Goal: Task Accomplishment & Management: Use online tool/utility

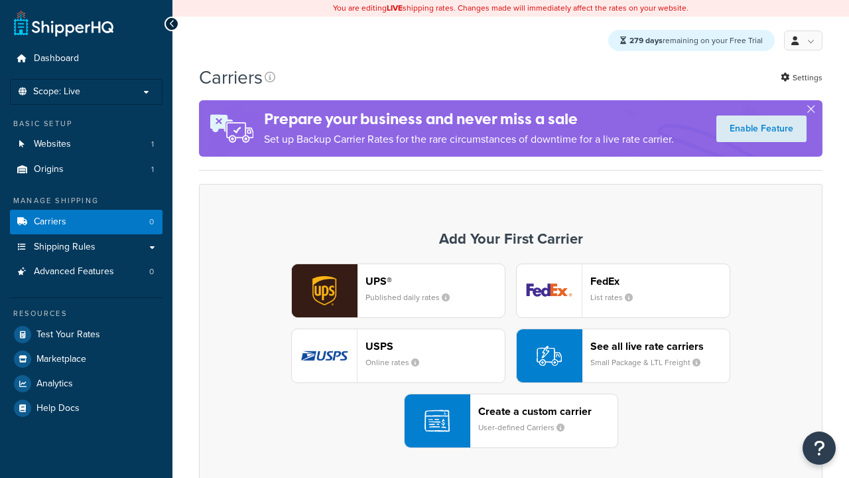
click at [511, 356] on div "UPS® Published daily rates FedEx List rates USPS Online rates See all live rate…" at bounding box center [511, 355] width 596 height 184
click at [511, 421] on div "Create a custom carrier User-defined Carriers" at bounding box center [547, 421] width 139 height 32
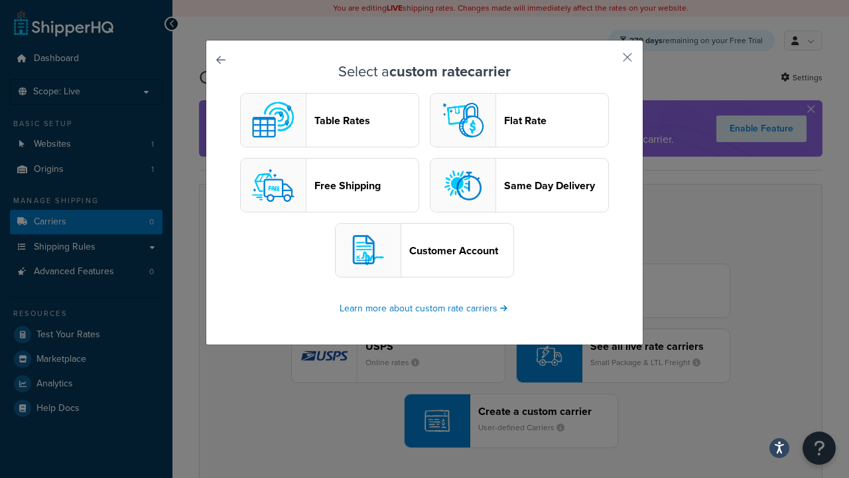
click at [330, 121] on header "Table Rates" at bounding box center [367, 120] width 104 height 13
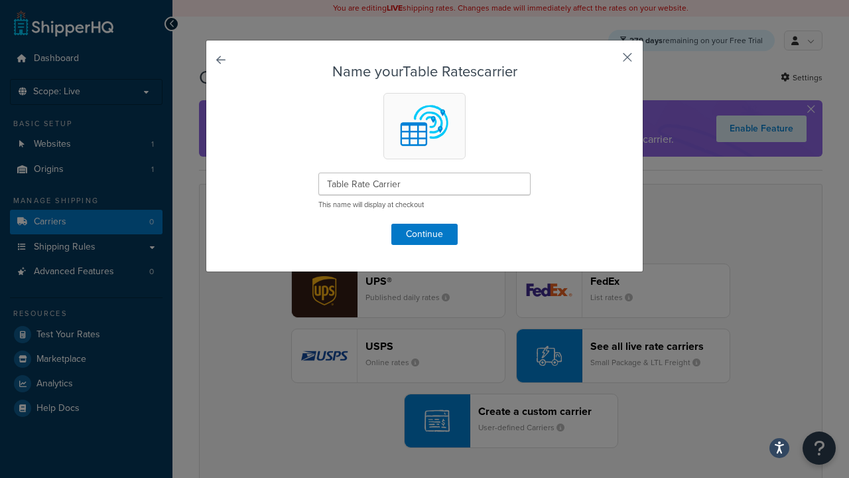
click at [608, 62] on button "button" at bounding box center [607, 61] width 3 height 3
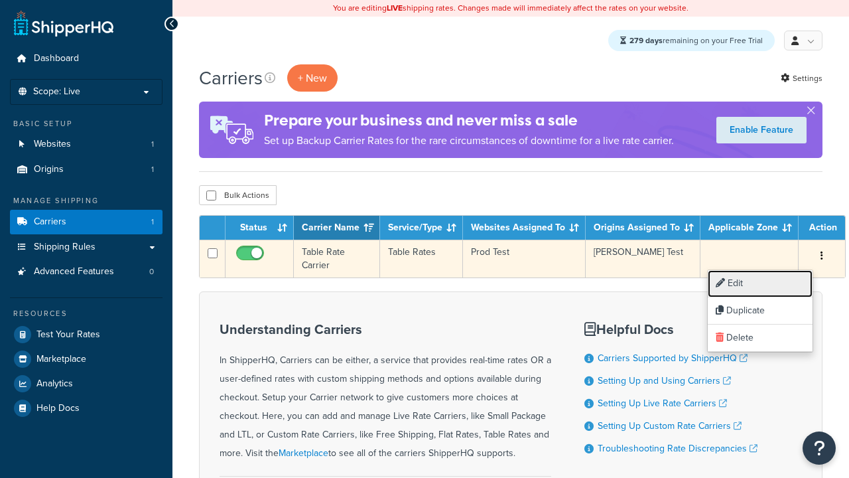
click at [760, 283] on link "Edit" at bounding box center [760, 283] width 105 height 27
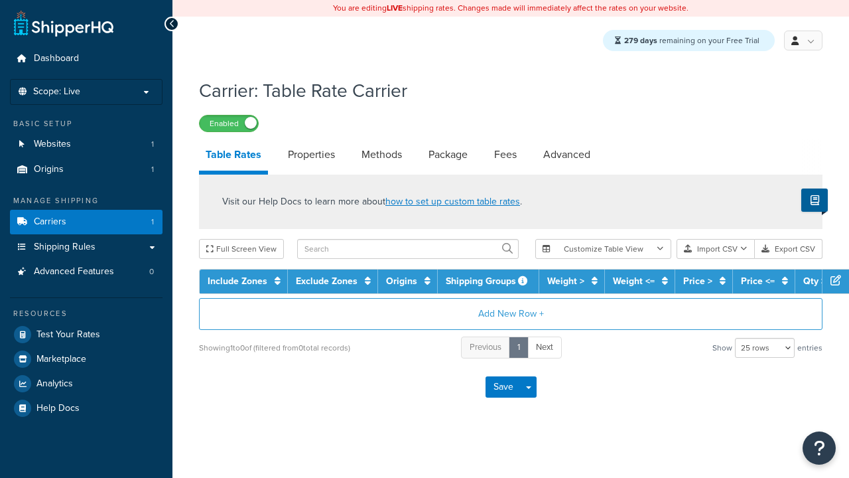
select select "25"
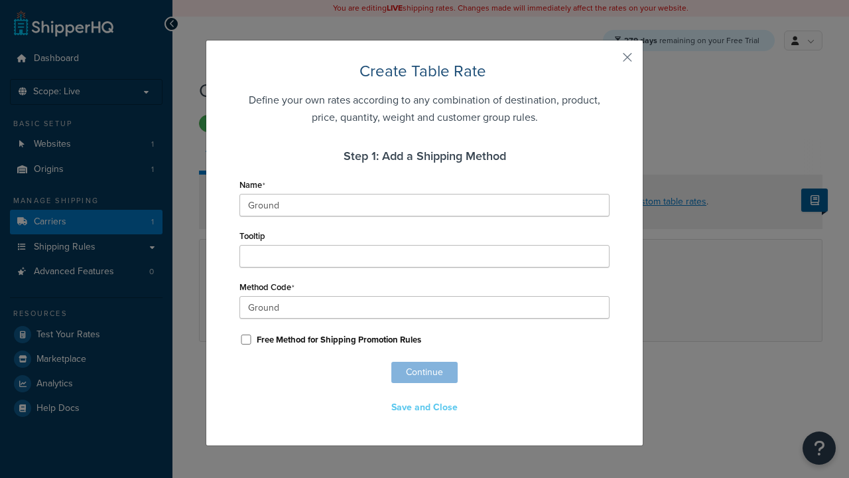
scroll to position [856, 0]
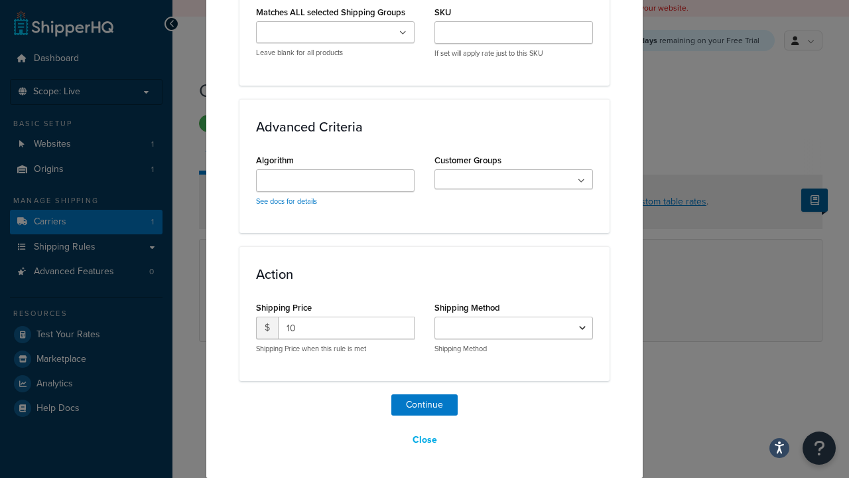
select select "25"
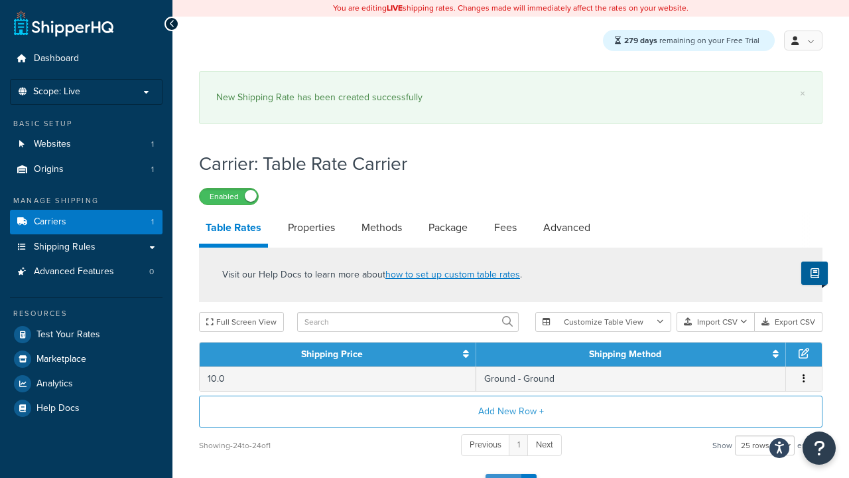
click at [503, 474] on button "Save" at bounding box center [504, 484] width 36 height 21
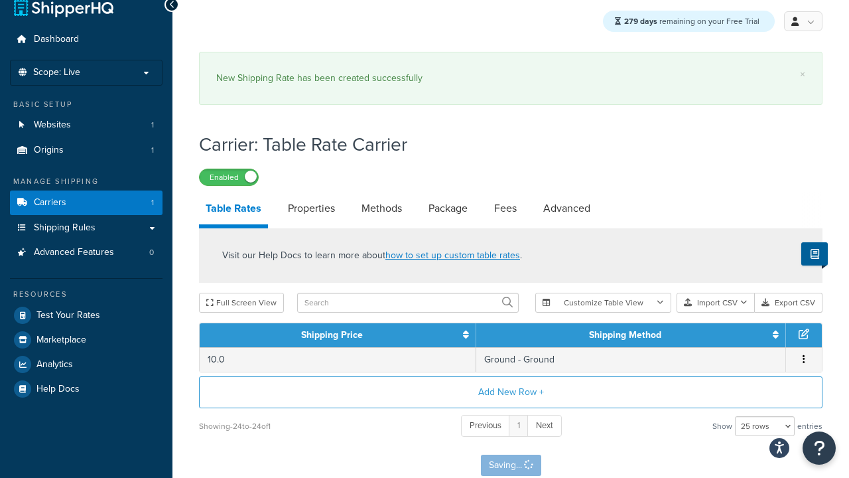
scroll to position [0, 0]
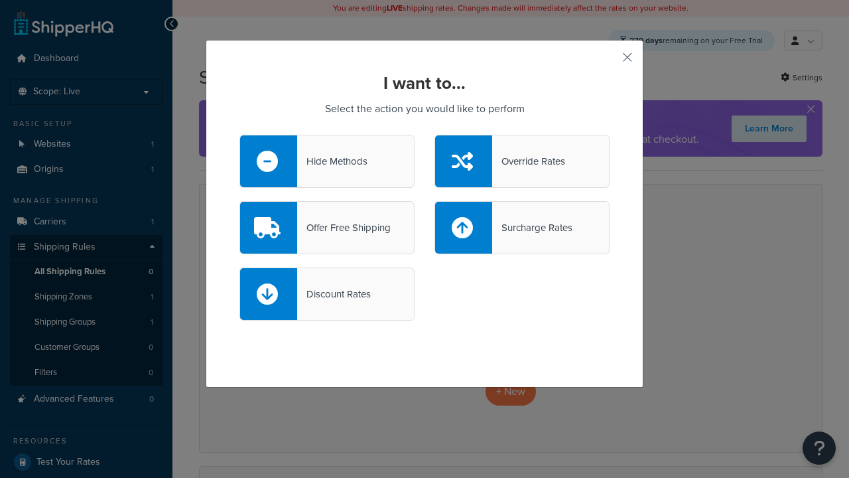
click at [522, 161] on div "Override Rates" at bounding box center [528, 161] width 73 height 19
click at [0, 0] on input "Override Rates" at bounding box center [0, 0] width 0 height 0
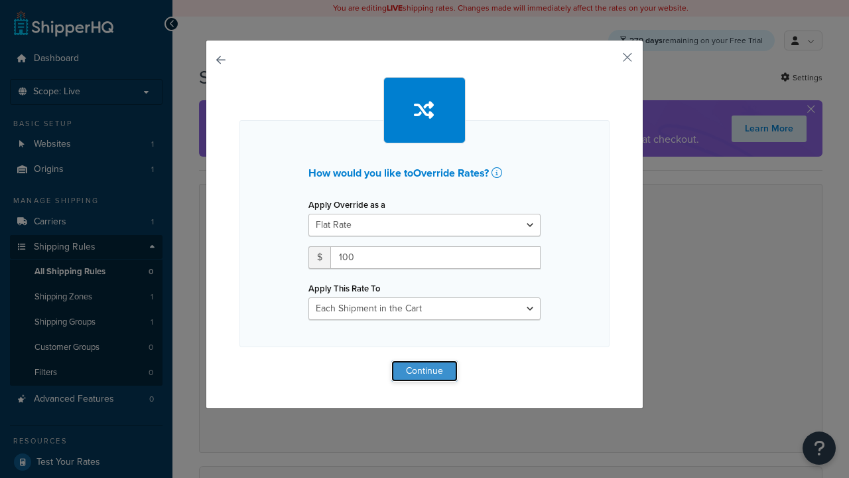
click at [425, 370] on button "Continue" at bounding box center [424, 370] width 66 height 21
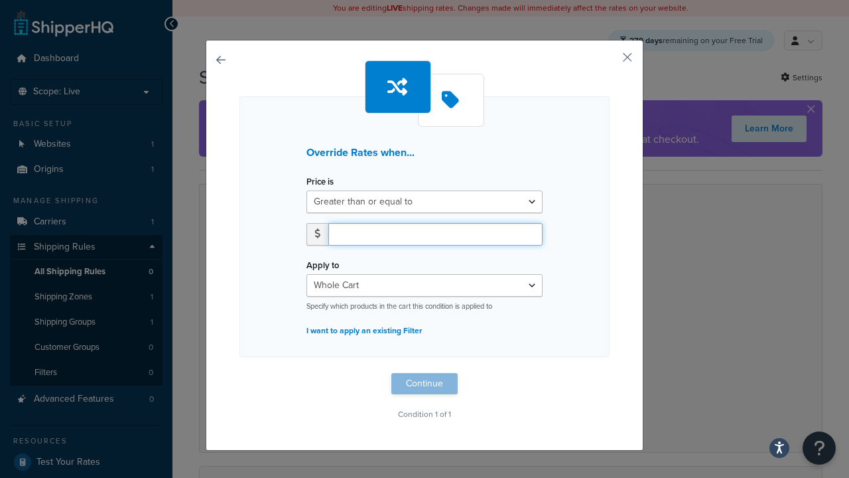
click at [435, 234] on input "number" at bounding box center [435, 234] width 214 height 23
type input "100"
click at [425, 383] on button "Continue" at bounding box center [424, 383] width 66 height 21
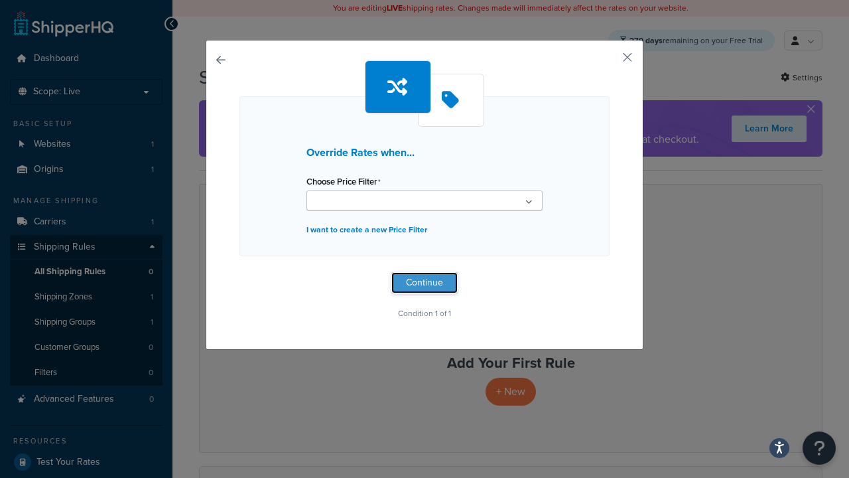
click at [425, 283] on button "Continue" at bounding box center [424, 282] width 66 height 21
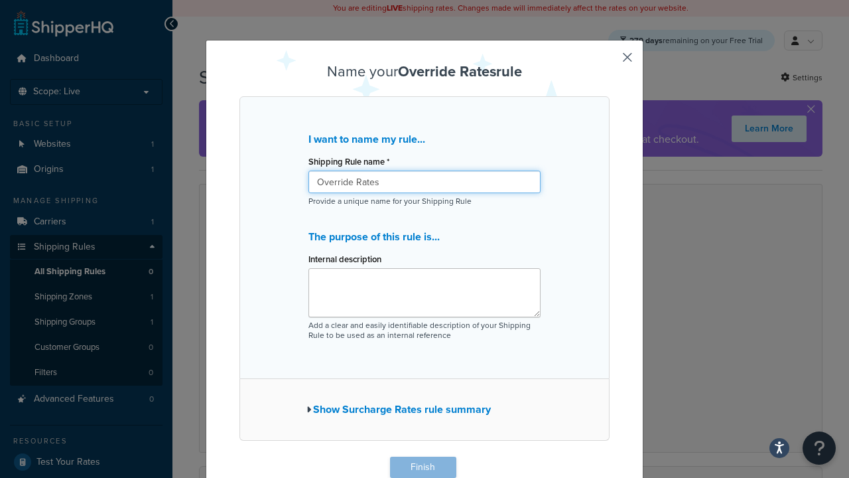
type input "Override Rates"
click at [423, 467] on button "Finish" at bounding box center [423, 467] width 66 height 21
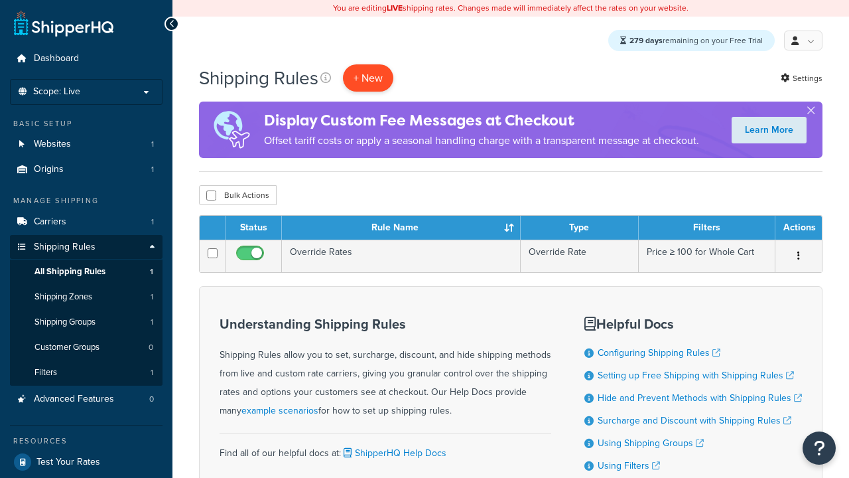
click at [370, 78] on p "+ New" at bounding box center [368, 77] width 50 height 27
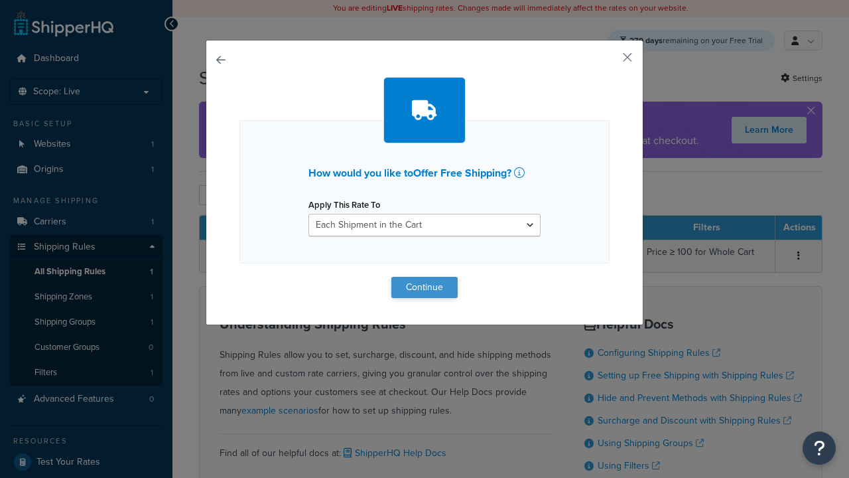
click at [425, 287] on button "Continue" at bounding box center [424, 287] width 66 height 21
